Goal: Task Accomplishment & Management: Complete application form

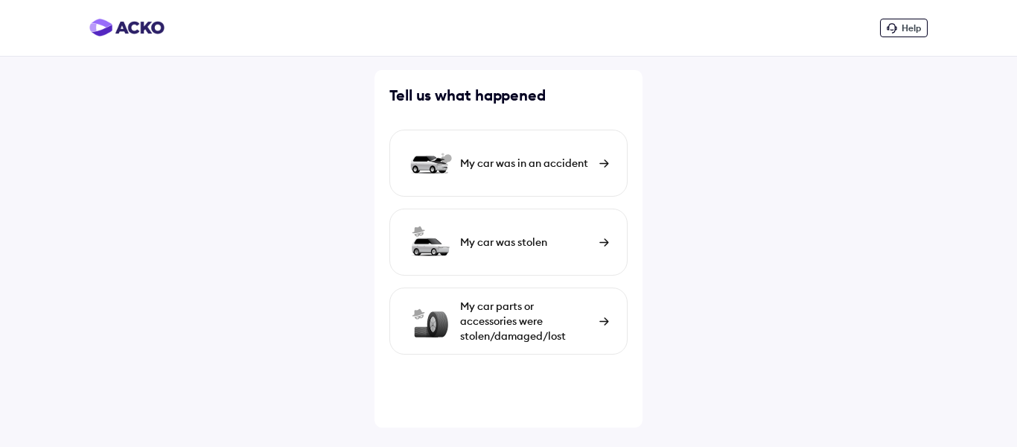
click at [602, 161] on img at bounding box center [604, 163] width 10 height 8
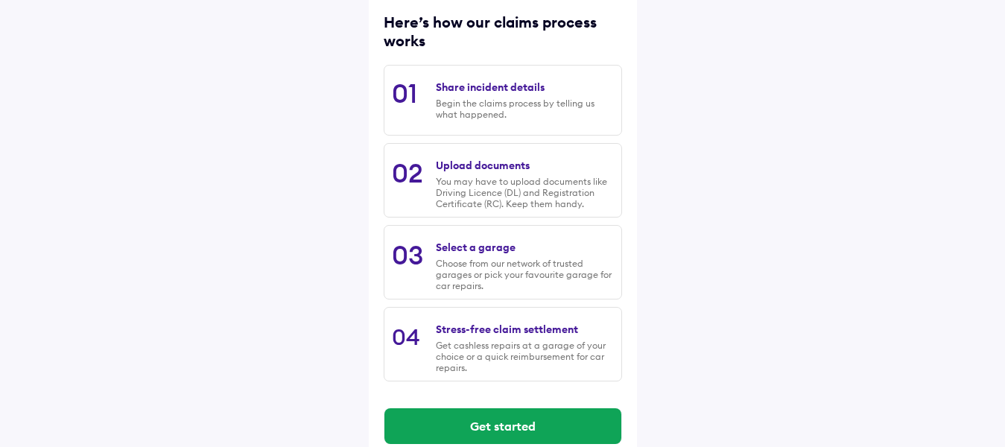
scroll to position [220, 0]
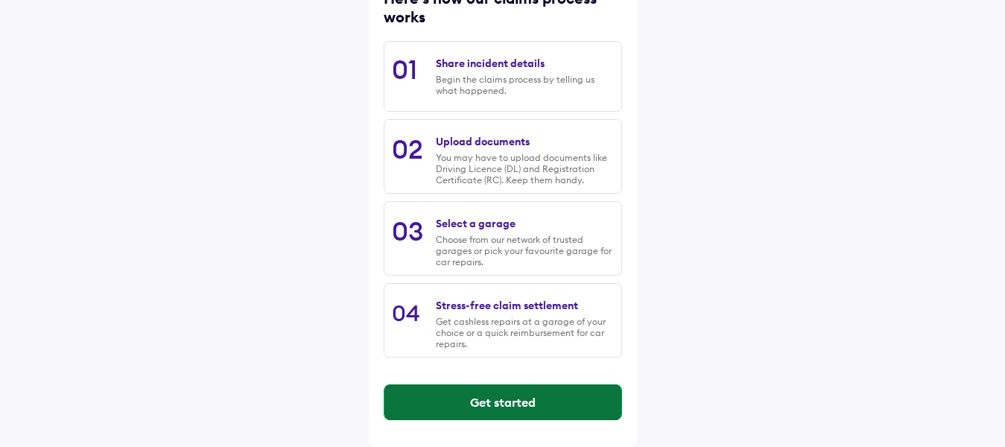
click at [459, 403] on button "Get started" at bounding box center [502, 402] width 237 height 36
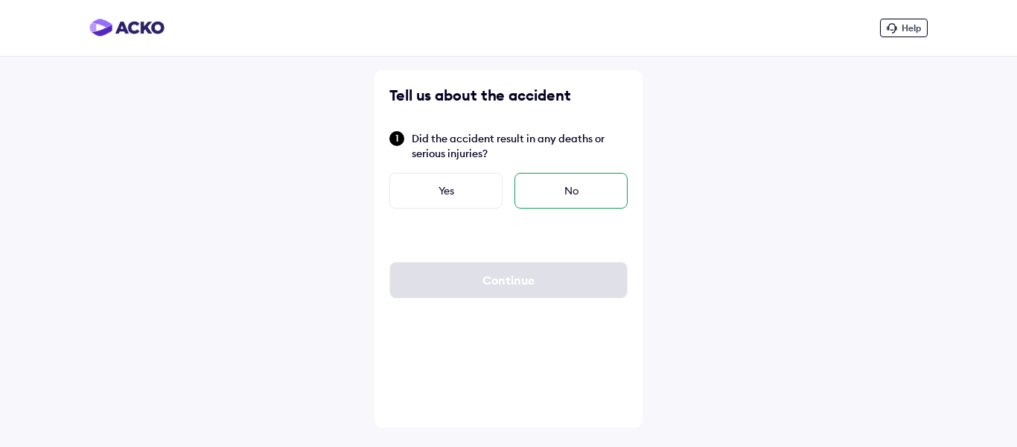
click at [570, 188] on div "No" at bounding box center [571, 191] width 113 height 36
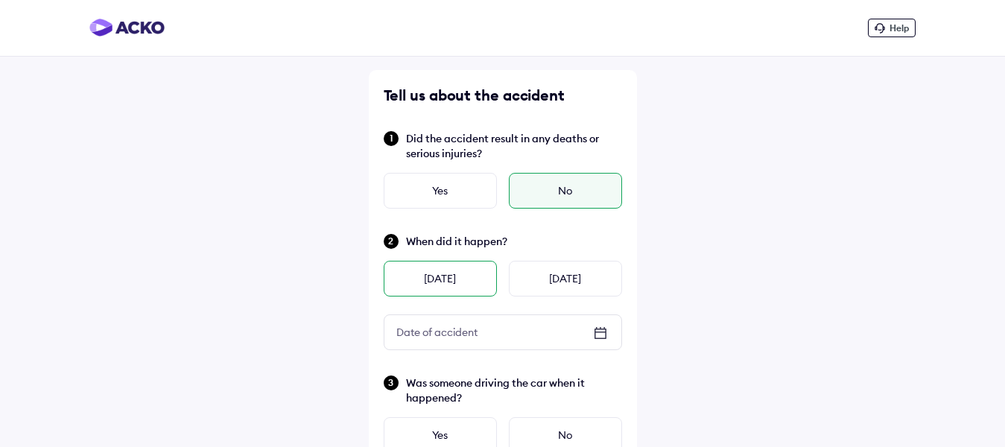
click at [448, 275] on div "Yesterday" at bounding box center [440, 279] width 113 height 36
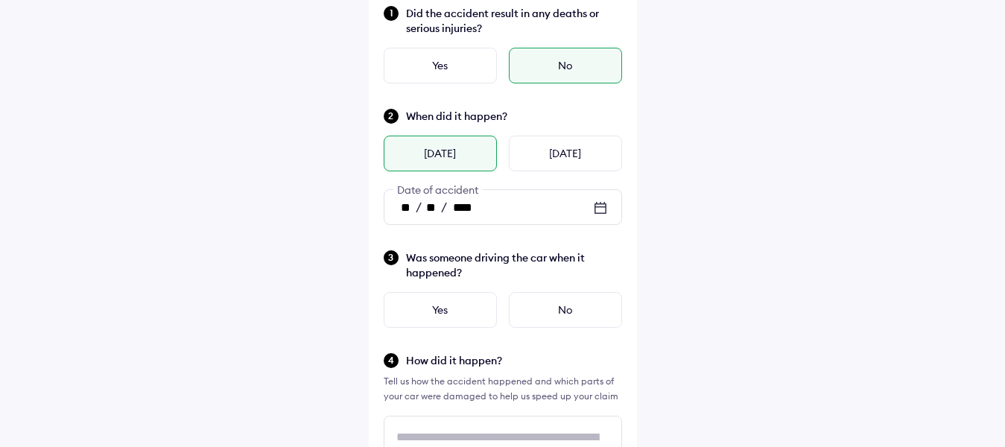
scroll to position [149, 0]
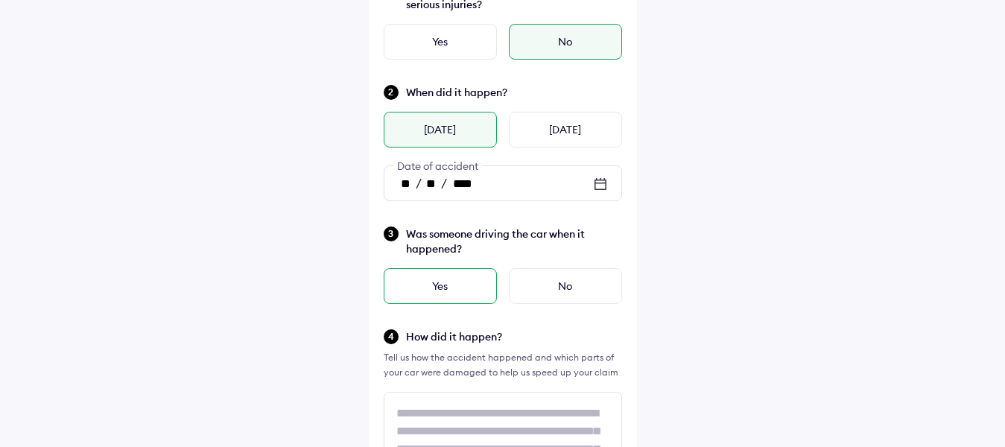
click at [451, 285] on div "Yes" at bounding box center [440, 286] width 113 height 36
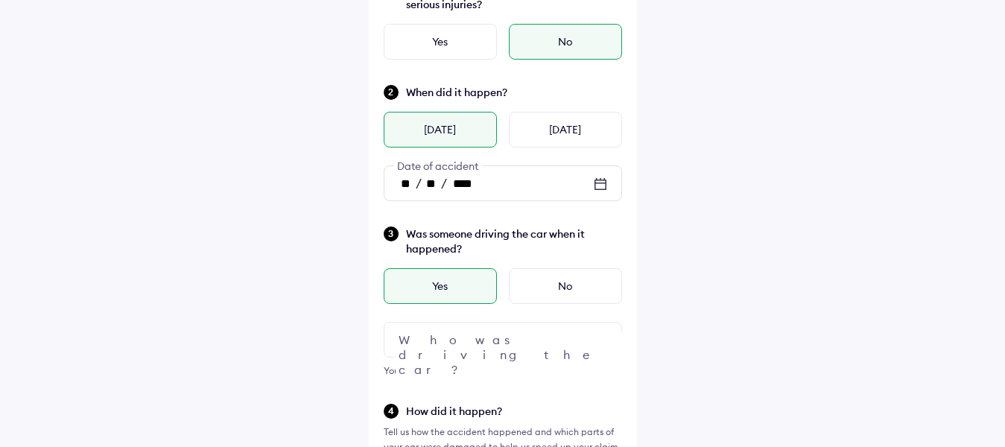
click at [572, 343] on div at bounding box center [503, 340] width 238 height 36
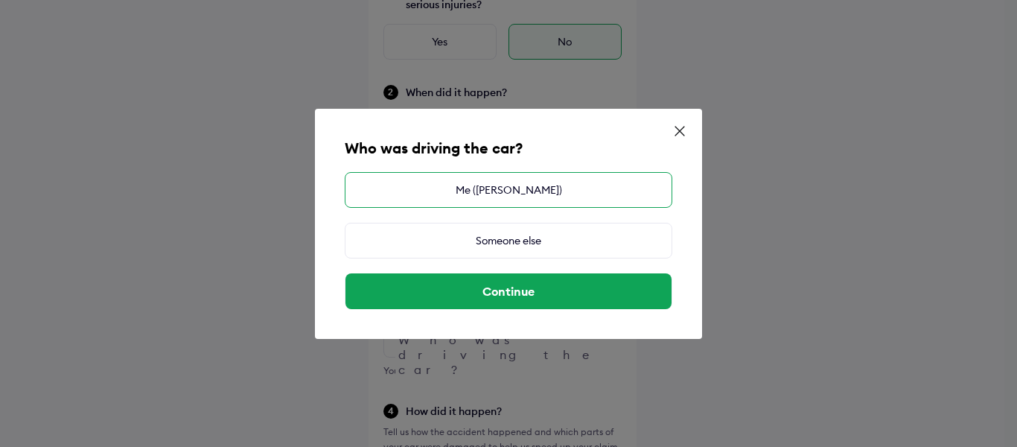
click at [489, 192] on div "Me (SRINIVAS PONNAM)" at bounding box center [509, 190] width 328 height 36
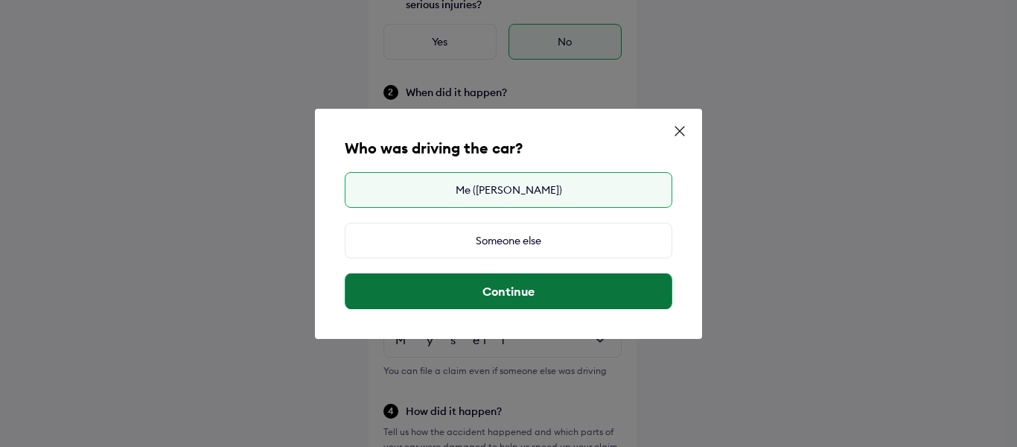
click at [483, 296] on button "Continue" at bounding box center [509, 291] width 326 height 36
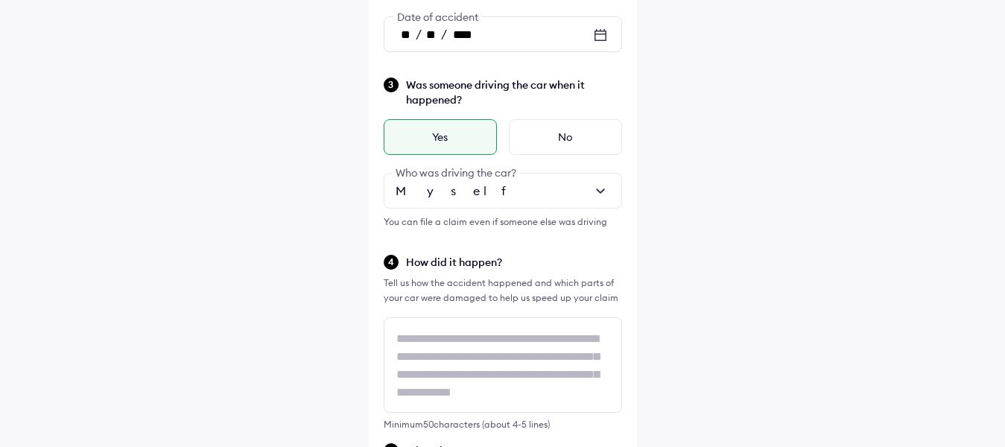
scroll to position [1, 0]
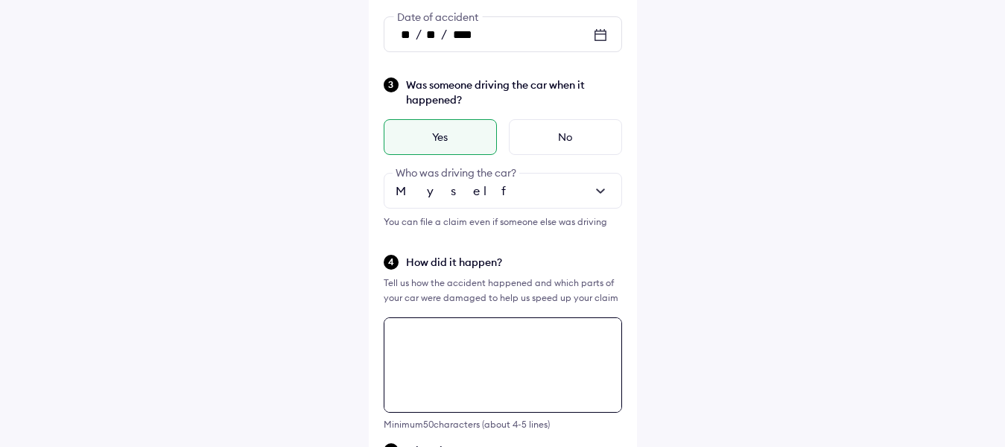
click at [424, 331] on textarea at bounding box center [503, 364] width 238 height 95
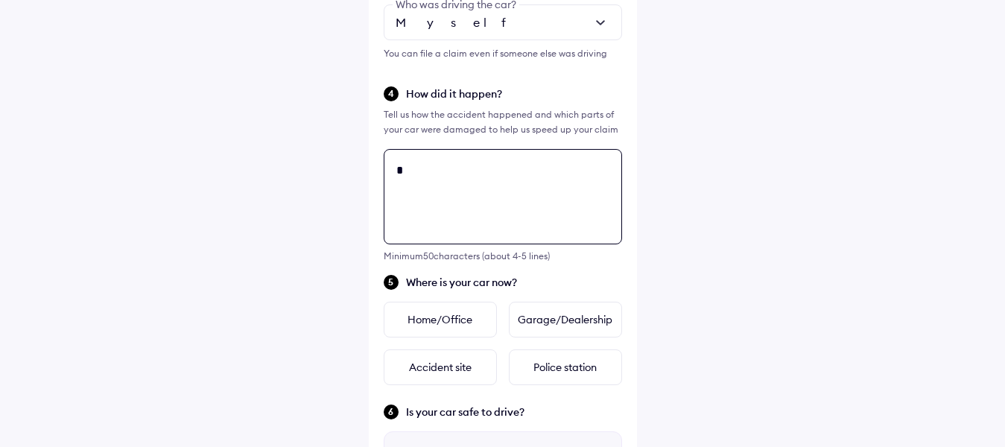
scroll to position [0, 0]
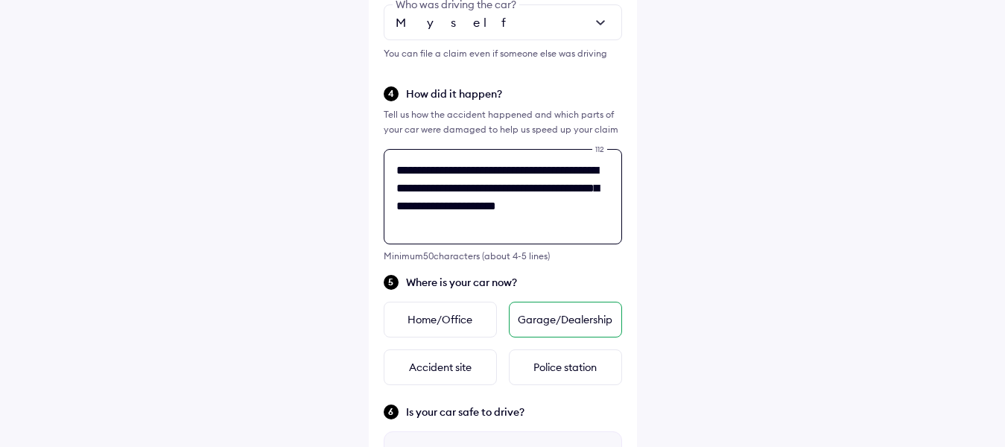
type textarea "**********"
click at [566, 324] on div "Garage/Dealership" at bounding box center [565, 320] width 113 height 36
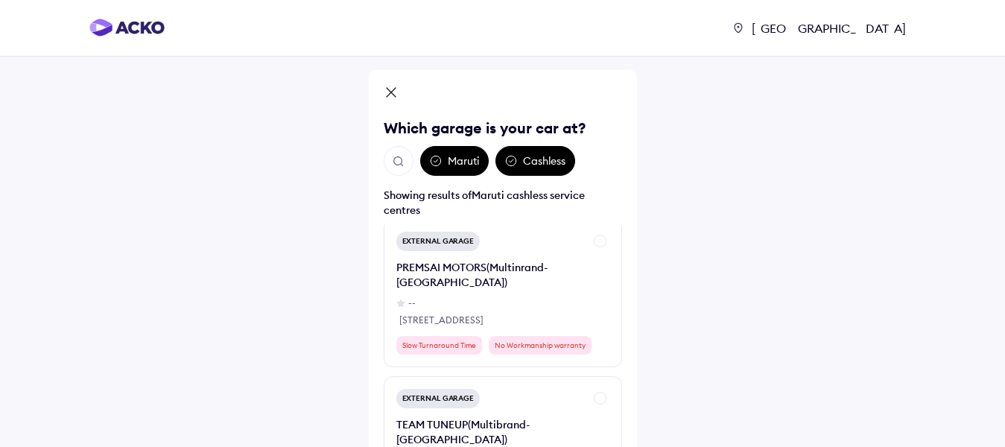
scroll to position [6255, 0]
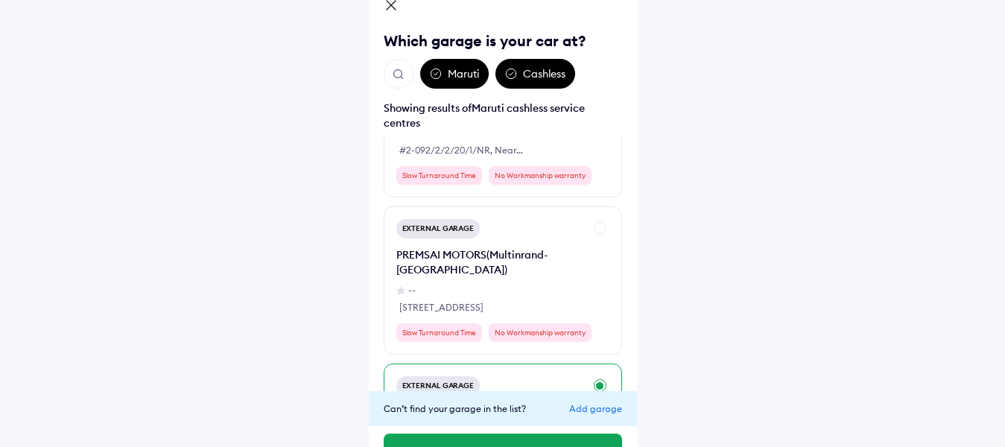
scroll to position [124, 0]
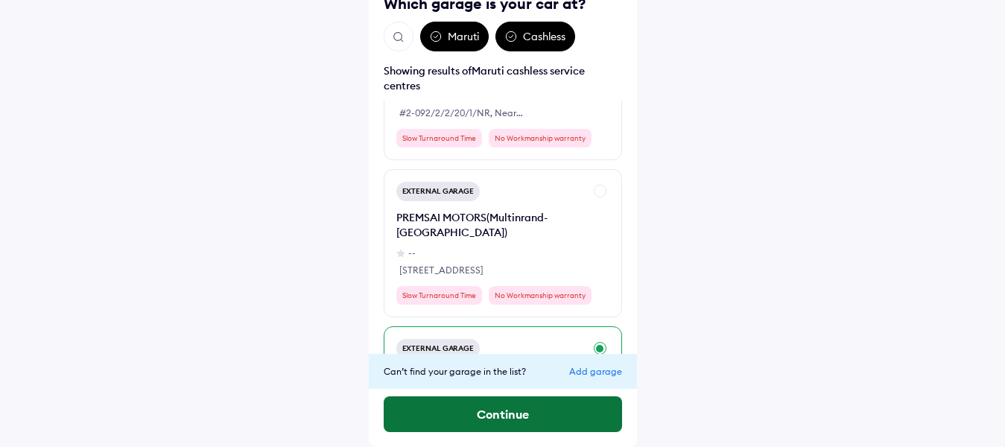
click at [516, 418] on button "Continue" at bounding box center [503, 414] width 238 height 36
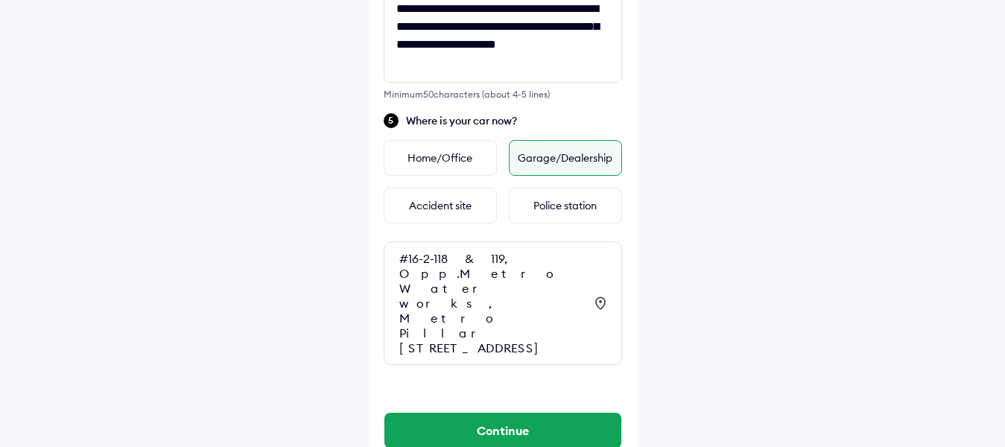
scroll to position [629, 0]
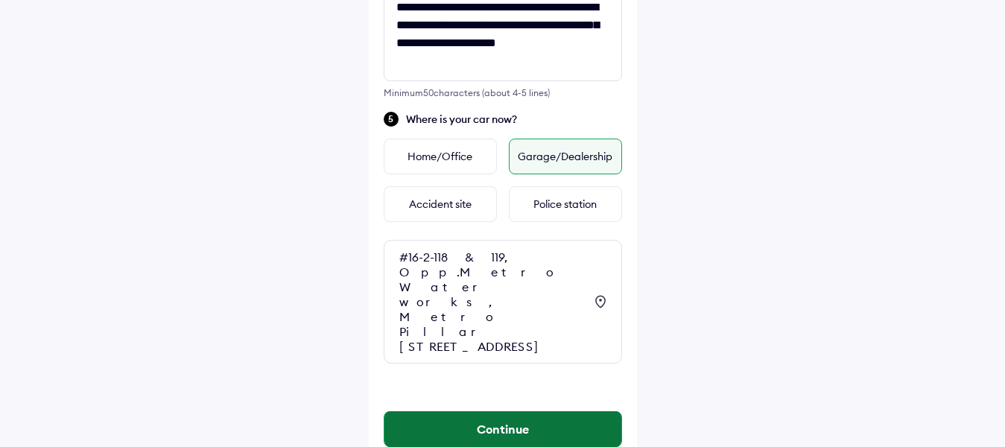
click at [490, 411] on button "Continue" at bounding box center [502, 429] width 237 height 36
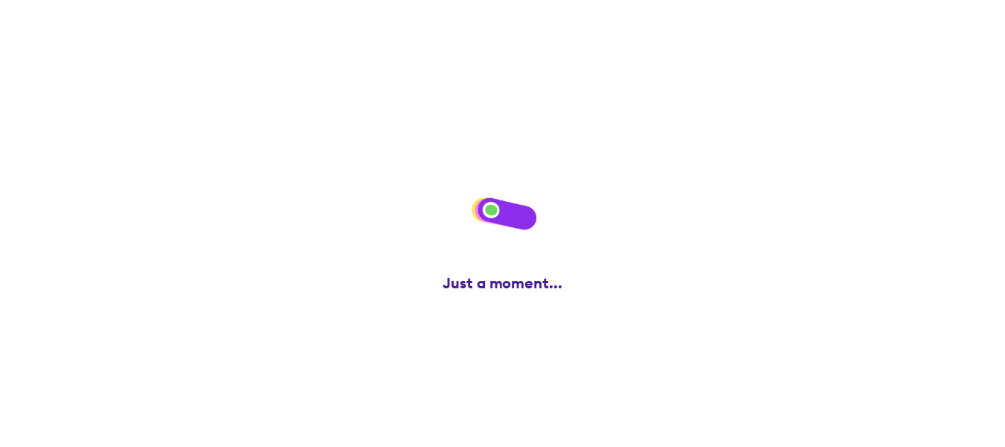
scroll to position [0, 0]
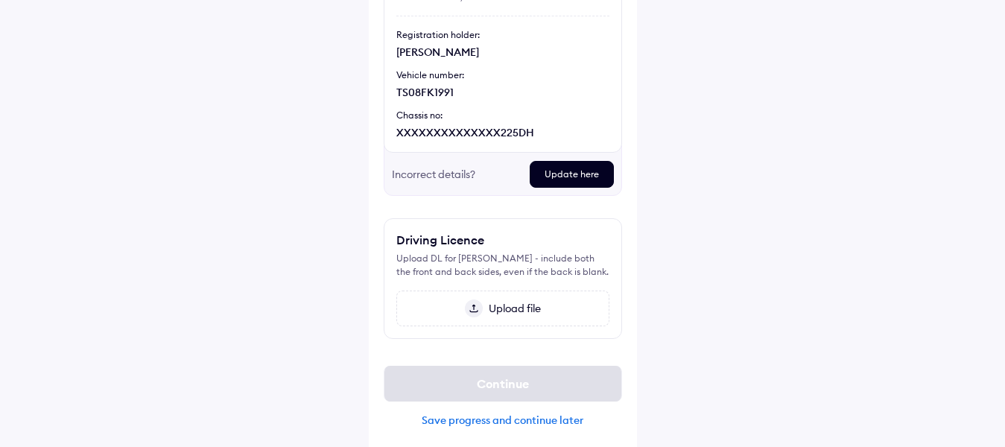
scroll to position [206, 0]
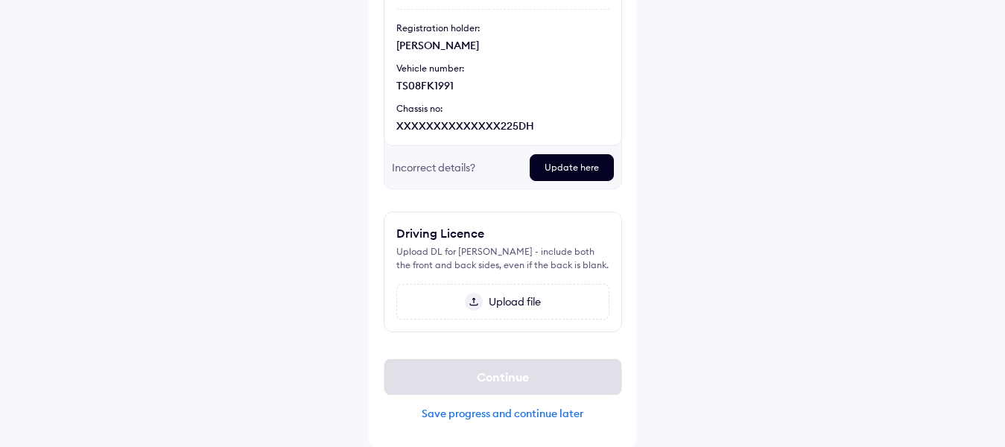
click at [474, 299] on img at bounding box center [474, 302] width 18 height 18
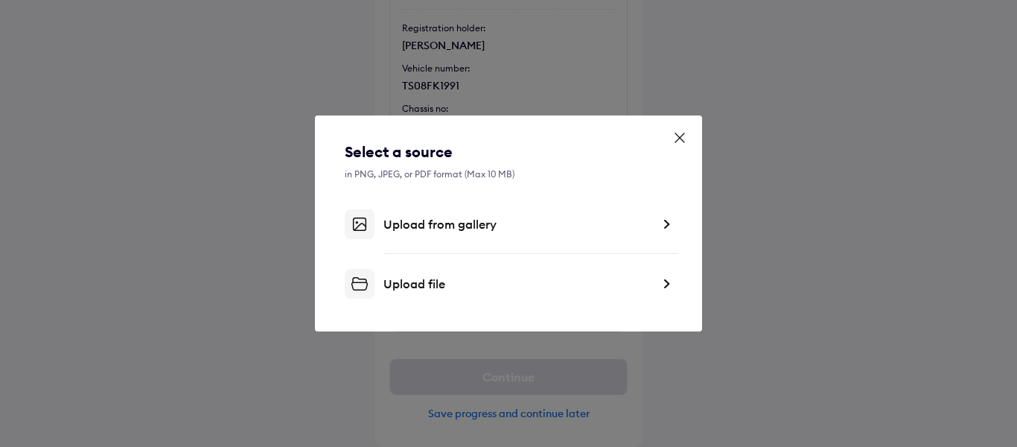
click at [447, 282] on div "Upload file" at bounding box center [518, 283] width 268 height 15
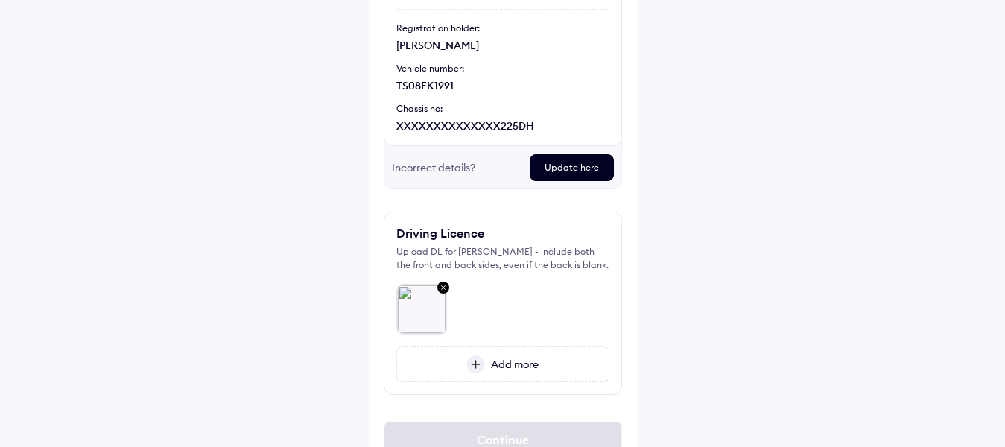
click at [450, 366] on div "Add more" at bounding box center [502, 364] width 213 height 36
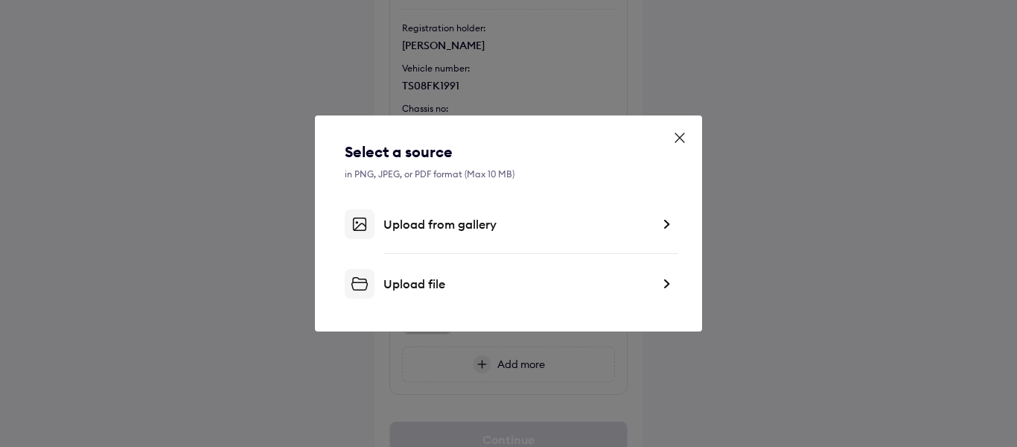
click at [431, 290] on div "Upload file" at bounding box center [518, 283] width 268 height 15
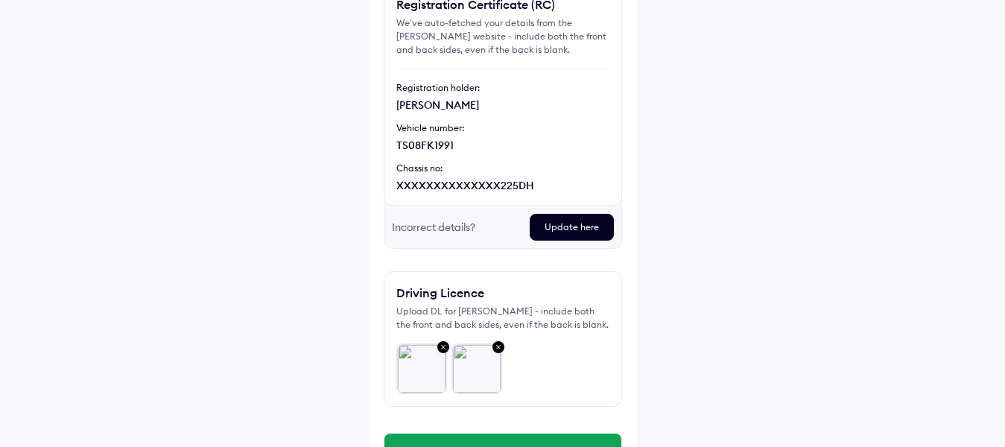
scroll to position [221, 0]
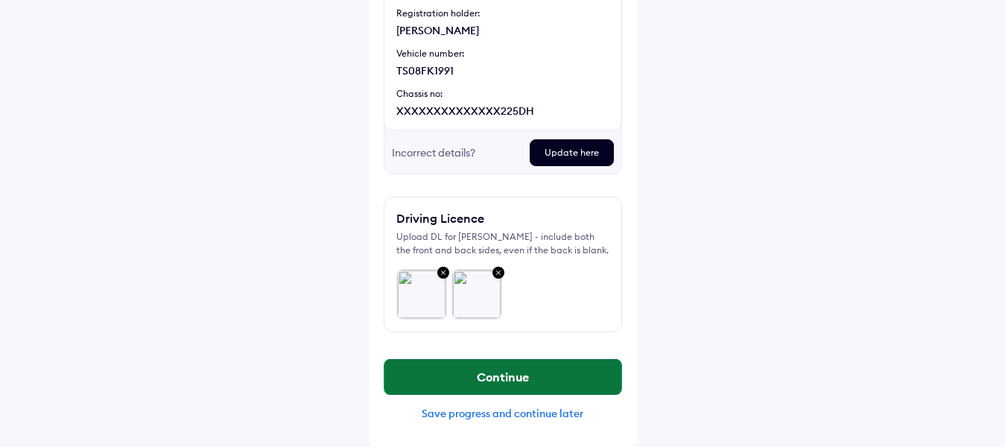
click at [481, 378] on button "Continue" at bounding box center [502, 377] width 237 height 36
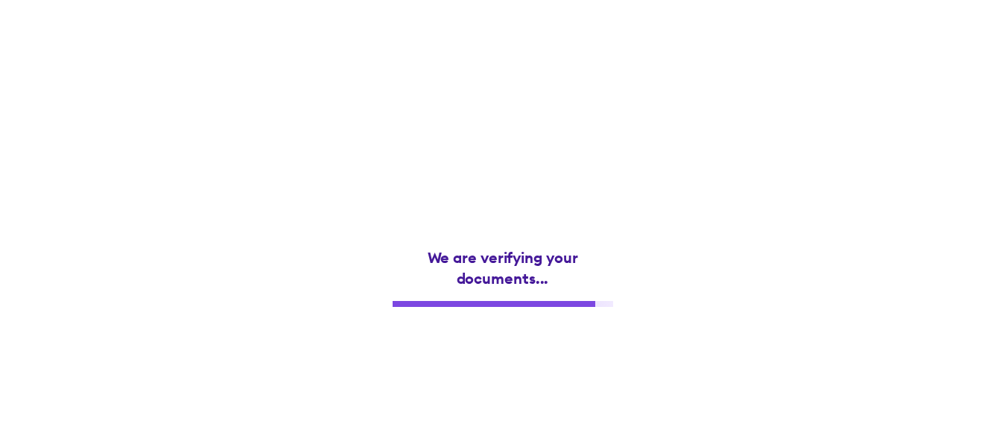
scroll to position [0, 0]
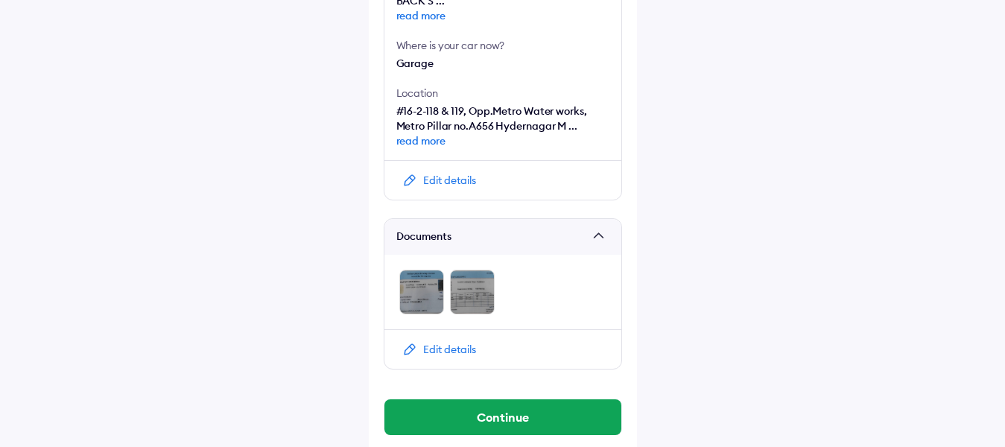
scroll to position [640, 0]
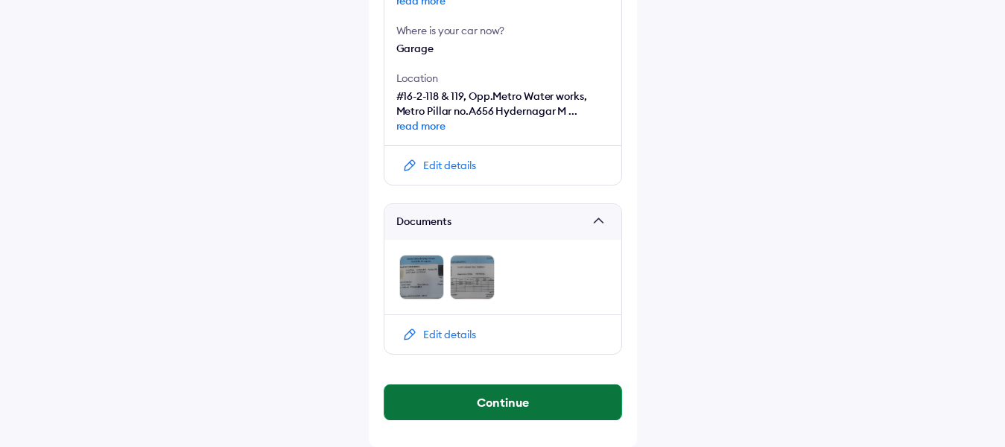
click at [509, 409] on button "Continue" at bounding box center [502, 402] width 237 height 36
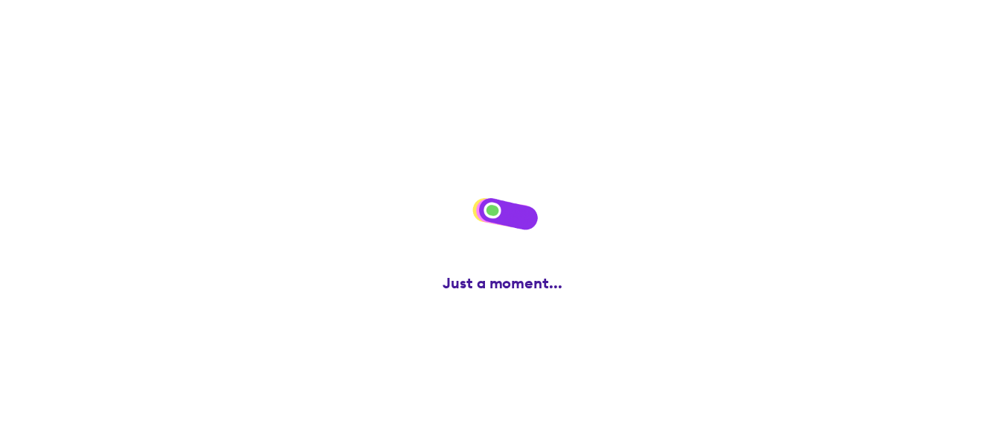
scroll to position [0, 0]
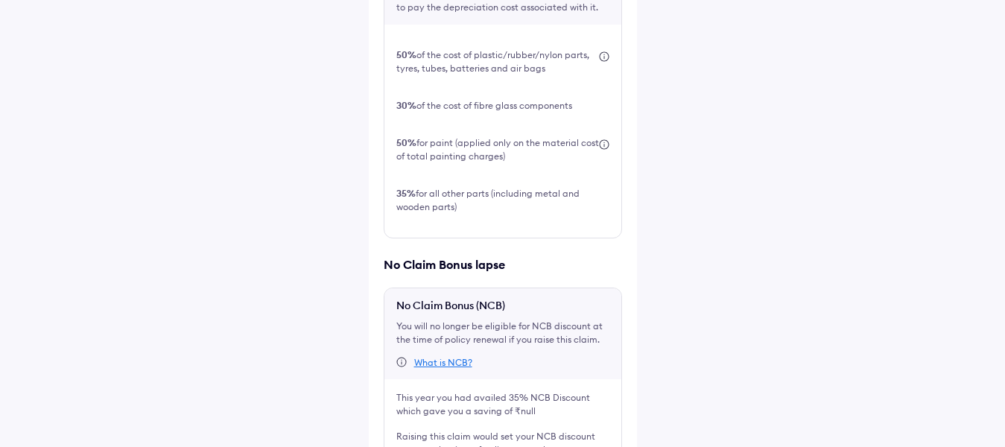
scroll to position [602, 0]
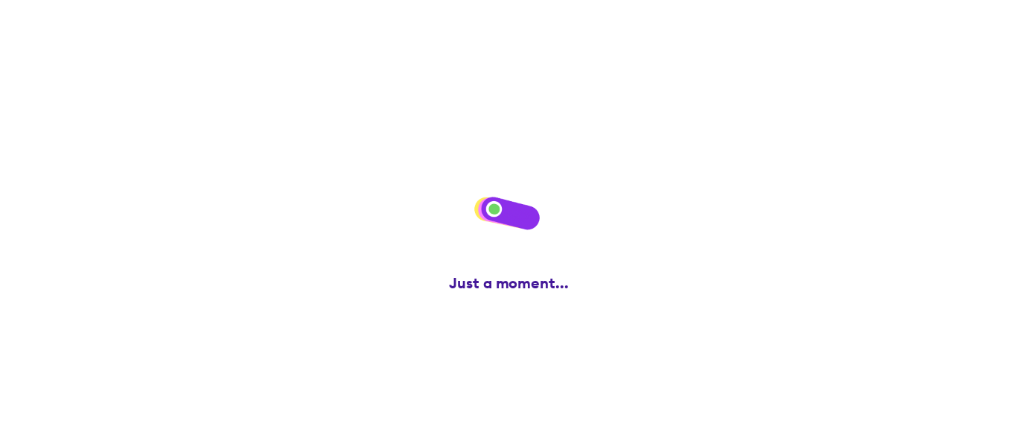
scroll to position [0, 0]
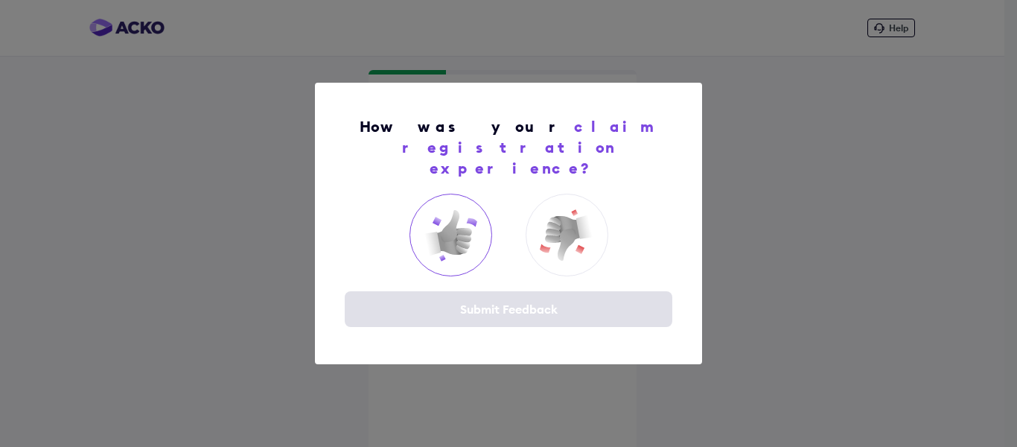
click at [449, 229] on img at bounding box center [451, 236] width 60 height 60
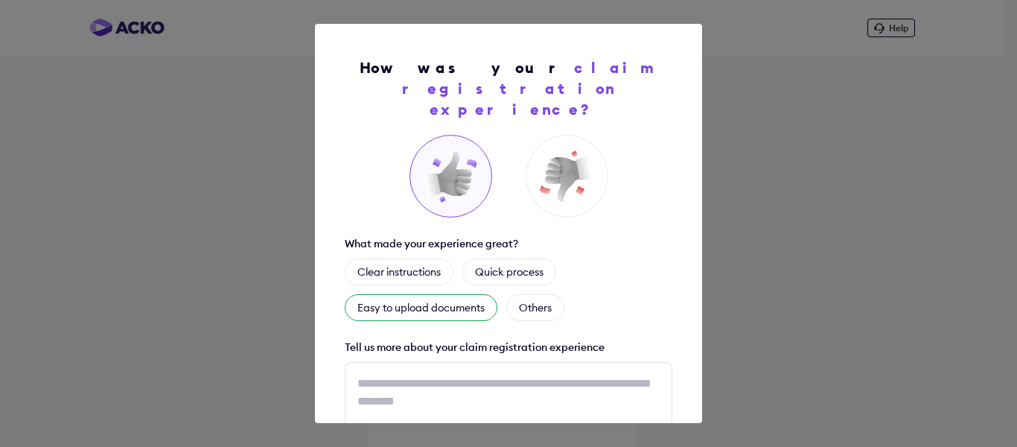
click at [430, 294] on div "Easy to upload documents" at bounding box center [421, 307] width 153 height 27
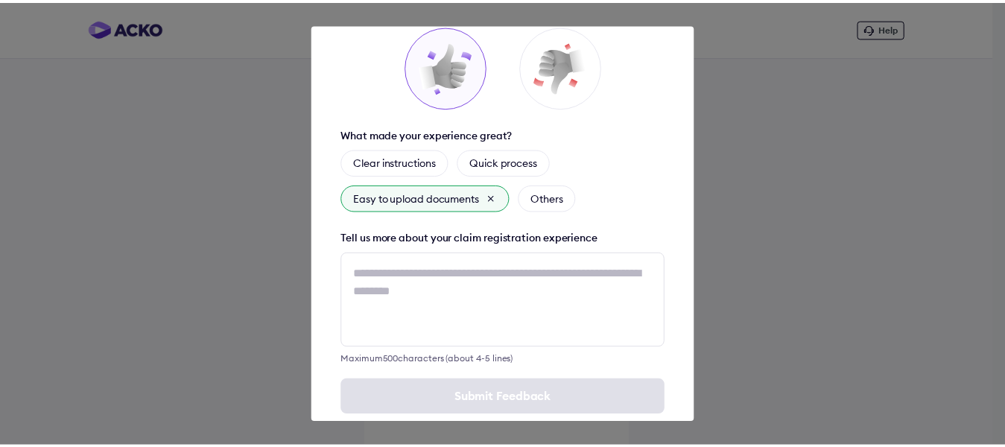
scroll to position [118, 0]
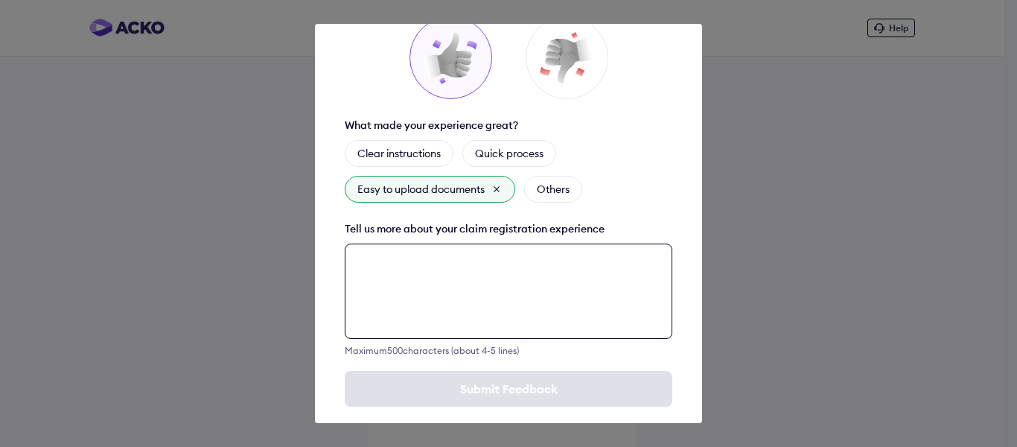
click at [410, 245] on textarea at bounding box center [509, 291] width 328 height 95
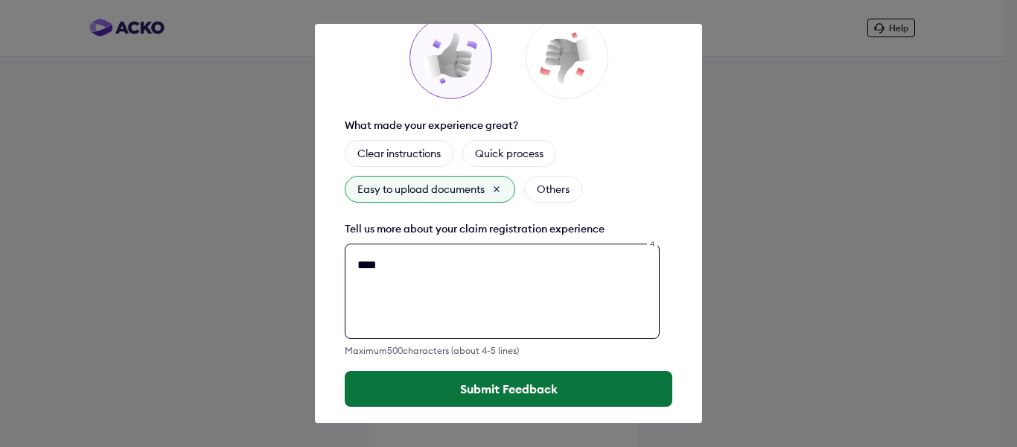
type textarea "****"
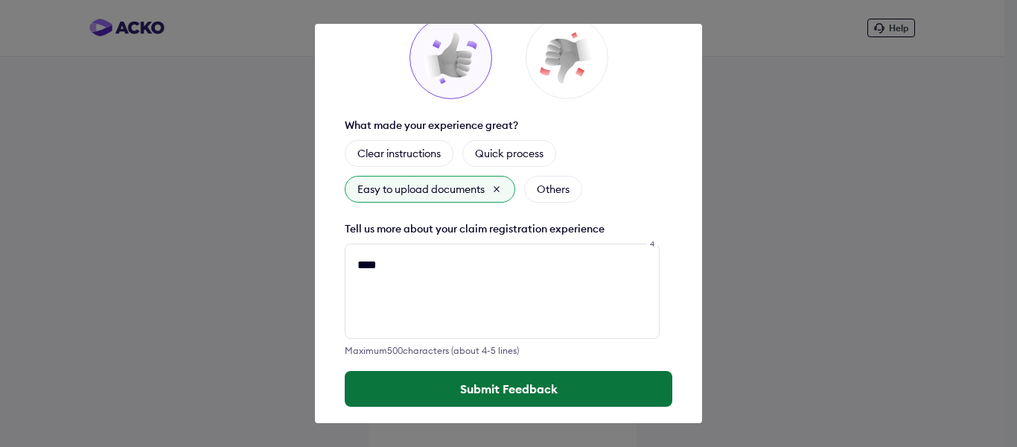
click at [440, 371] on button "Submit Feedback" at bounding box center [509, 389] width 328 height 36
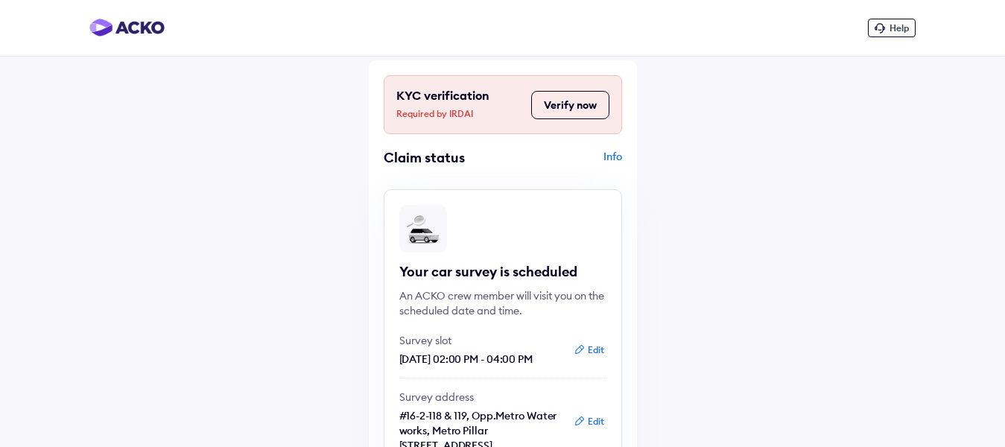
click at [616, 157] on div "Info" at bounding box center [563, 163] width 115 height 28
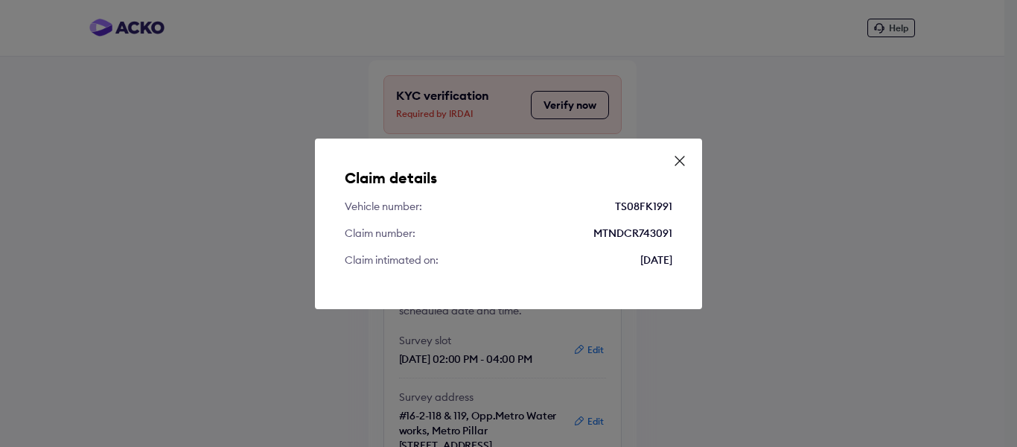
click at [678, 160] on icon at bounding box center [679, 160] width 15 height 15
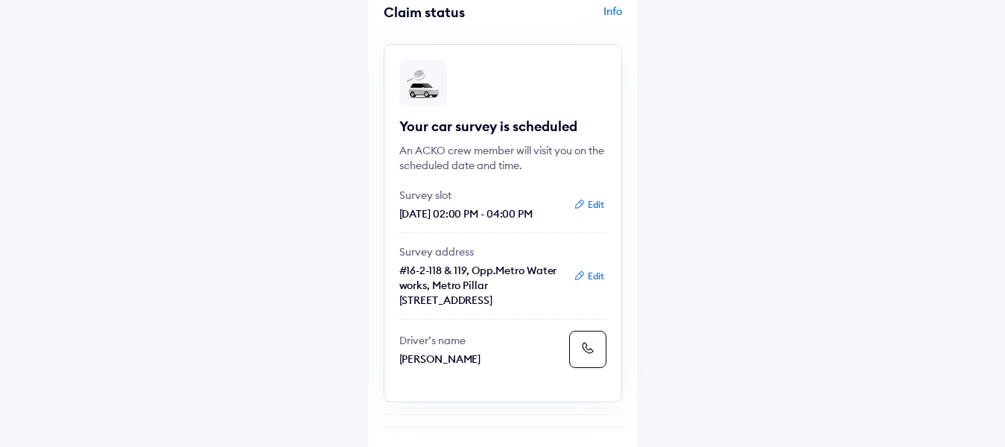
scroll to position [171, 0]
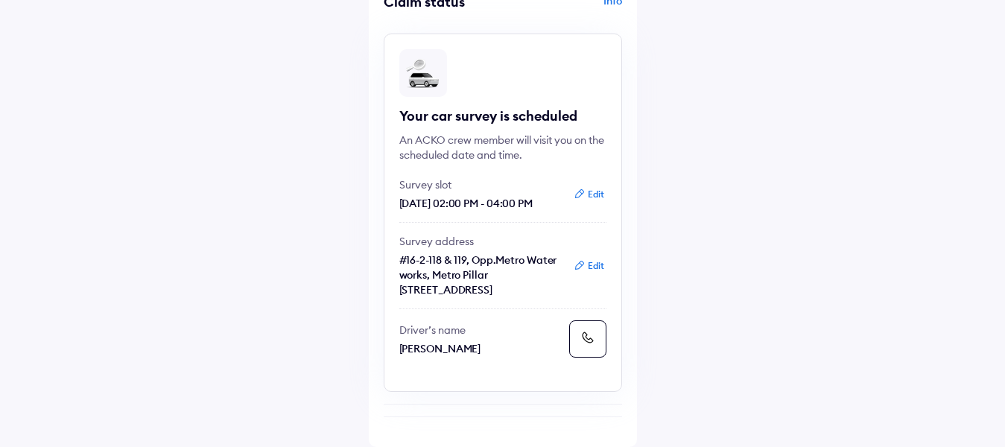
click at [430, 331] on p "Driver’s name" at bounding box center [481, 329] width 164 height 15
click at [441, 332] on p "Driver’s name" at bounding box center [481, 329] width 164 height 15
click at [444, 234] on p "Survey address" at bounding box center [481, 241] width 164 height 15
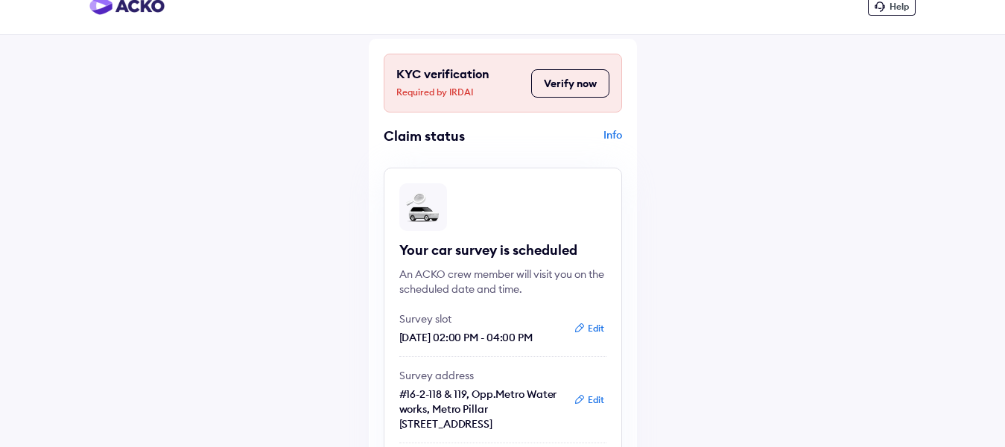
scroll to position [0, 0]
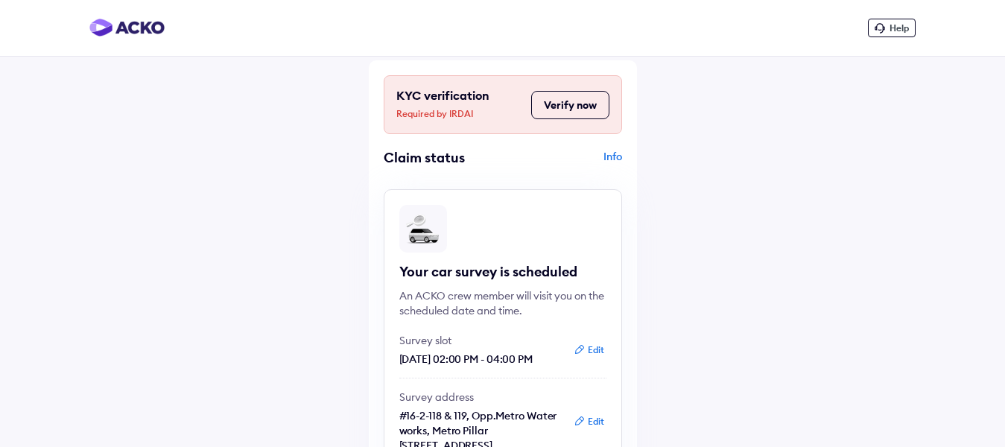
click at [559, 104] on button "Verify now" at bounding box center [570, 105] width 78 height 28
click at [607, 156] on div "Info" at bounding box center [563, 163] width 115 height 28
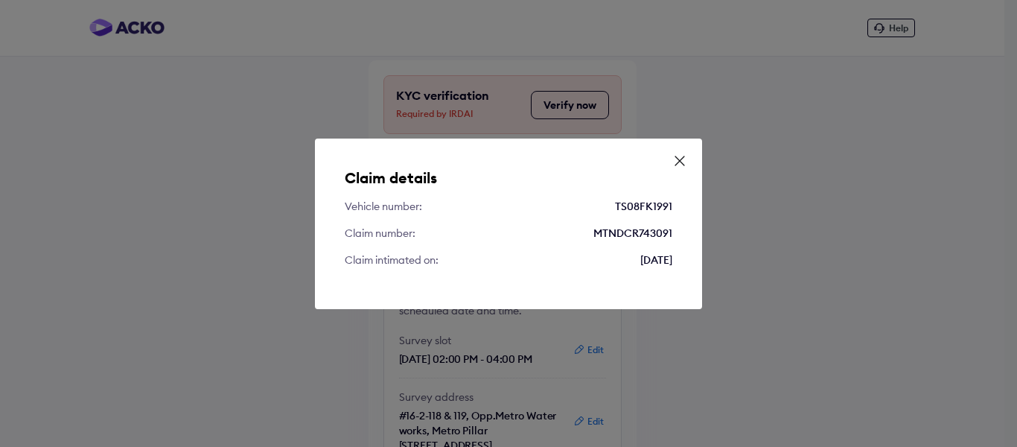
click at [681, 163] on icon at bounding box center [679, 160] width 15 height 15
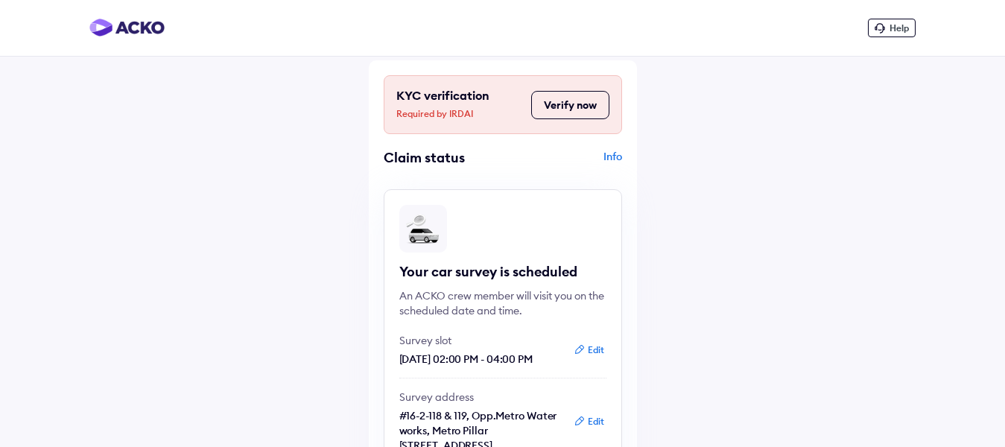
click at [146, 27] on img at bounding box center [126, 28] width 75 height 18
